Goal: Obtain resource: Download file/media

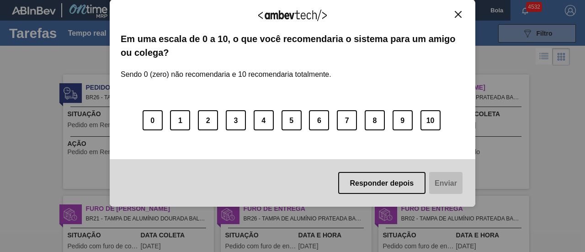
click at [454, 17] on button "Fechar" at bounding box center [458, 15] width 12 height 8
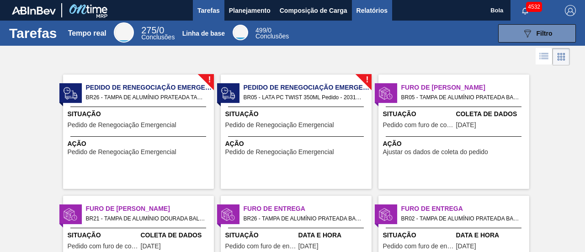
click at [373, 8] on font "Relatórios" at bounding box center [371, 10] width 31 height 7
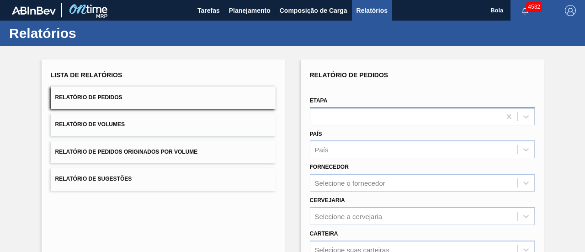
click at [337, 117] on div at bounding box center [405, 116] width 191 height 13
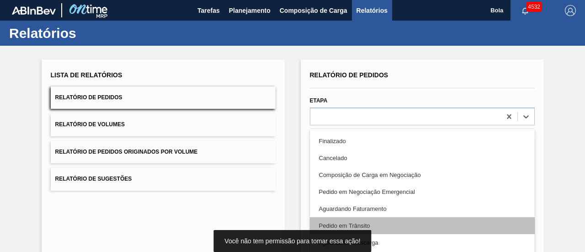
scroll to position [46, 0]
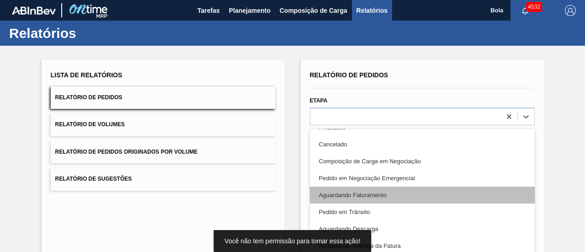
click at [382, 197] on font "Aguardando Faturamento" at bounding box center [353, 194] width 68 height 7
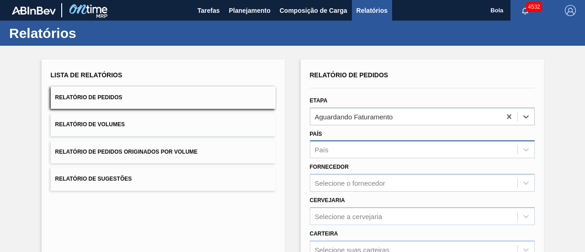
click at [343, 148] on div "País" at bounding box center [413, 149] width 207 height 13
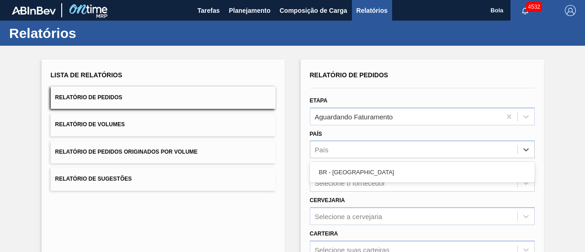
click at [351, 173] on div "BR - [GEOGRAPHIC_DATA]" at bounding box center [422, 172] width 225 height 17
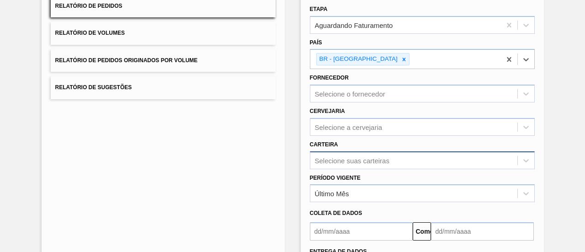
click at [351, 156] on div "Selecione suas carteiras" at bounding box center [422, 160] width 225 height 18
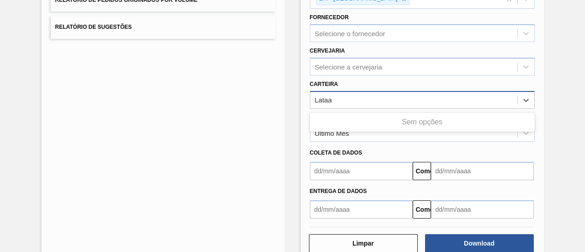
type input "Lata"
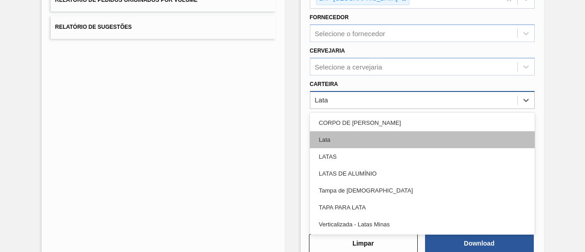
click at [352, 141] on div "Lata" at bounding box center [422, 139] width 225 height 17
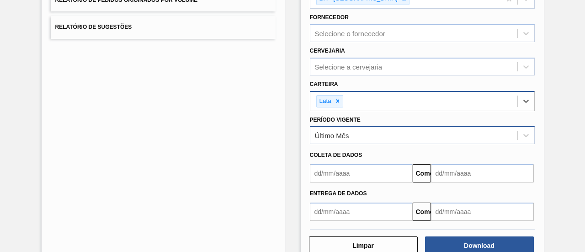
click at [359, 134] on div "Último Mês" at bounding box center [413, 135] width 207 height 13
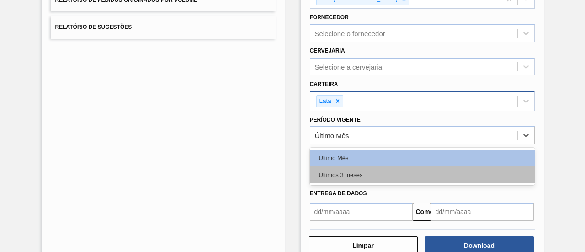
click at [366, 174] on div "Últimos 3 meses" at bounding box center [422, 174] width 225 height 17
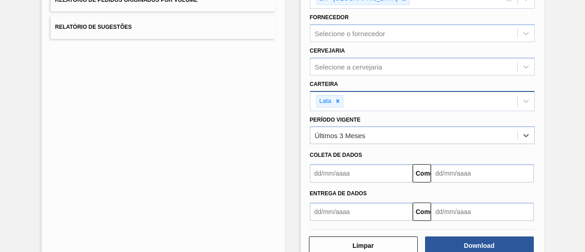
click at [353, 169] on input "text" at bounding box center [361, 173] width 103 height 18
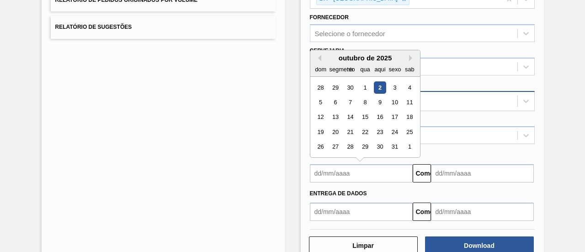
click at [385, 84] on div "2" at bounding box center [379, 87] width 12 height 12
type input "[DATE]"
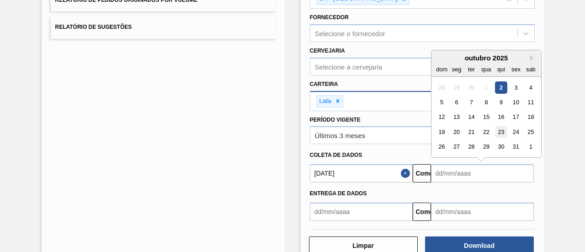
drag, startPoint x: 469, startPoint y: 176, endPoint x: 504, endPoint y: 130, distance: 57.0
click at [469, 175] on input "text" at bounding box center [482, 173] width 103 height 18
click at [530, 57] on button "Próximo mês" at bounding box center [533, 58] width 6 height 6
click at [529, 57] on div "novembro de 2025" at bounding box center [486, 58] width 110 height 8
drag, startPoint x: 443, startPoint y: 100, endPoint x: 460, endPoint y: 115, distance: 22.0
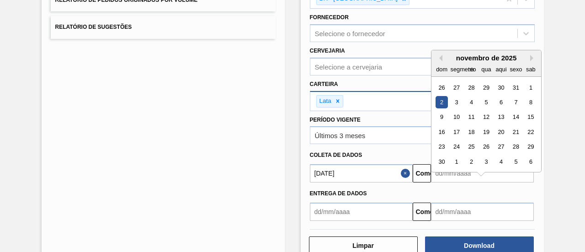
click at [444, 100] on div "2" at bounding box center [442, 102] width 12 height 12
type input "[DATE]"
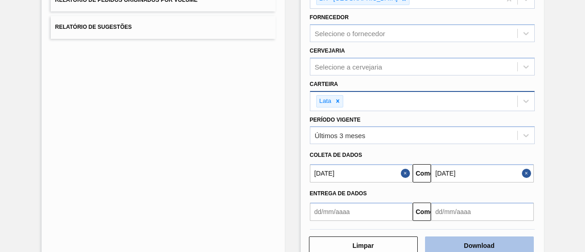
click at [465, 246] on font "Download" at bounding box center [479, 245] width 31 height 7
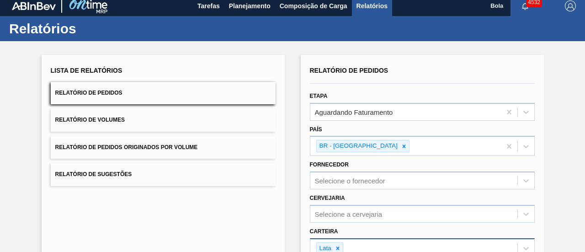
scroll to position [0, 0]
